Goal: Transaction & Acquisition: Purchase product/service

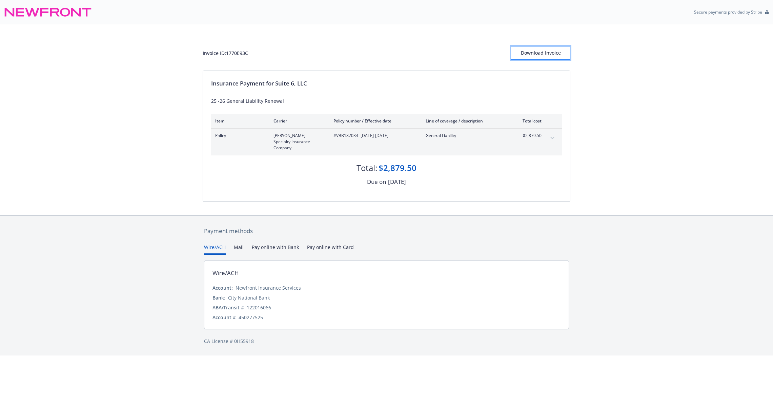
click at [544, 52] on div "Download Invoice" at bounding box center [540, 52] width 59 height 13
click at [297, 243] on div "Wire/ACH Mail Pay online with Bank Pay online with Card" at bounding box center [386, 248] width 365 height 11
click at [272, 243] on button "Pay online with Bank" at bounding box center [275, 248] width 47 height 11
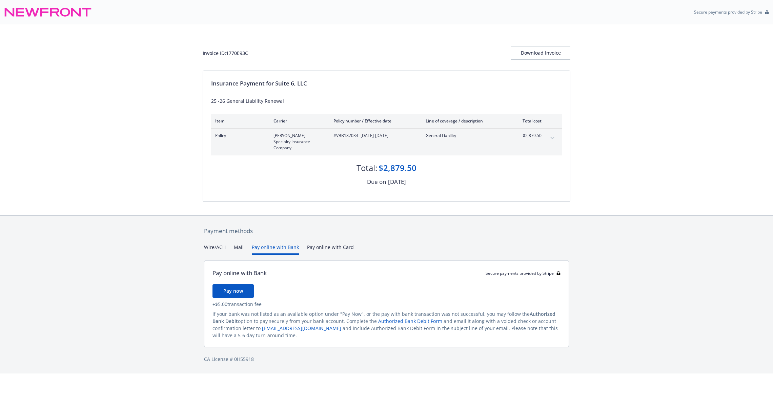
click at [240, 243] on button "Mail" at bounding box center [239, 248] width 10 height 11
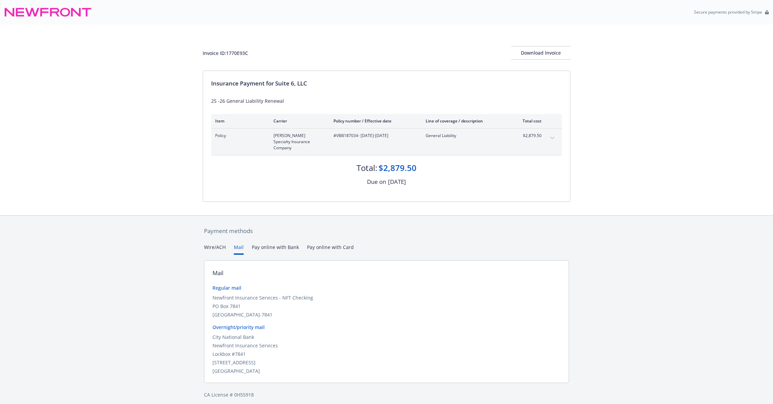
click at [216, 243] on button "Wire/ACH" at bounding box center [215, 248] width 22 height 11
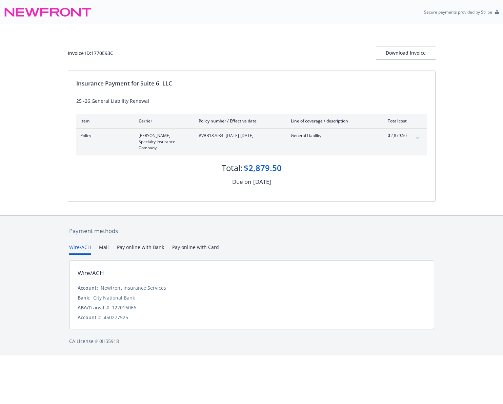
click at [105, 243] on button "Mail" at bounding box center [104, 248] width 10 height 11
